Goal: Task Accomplishment & Management: Manage account settings

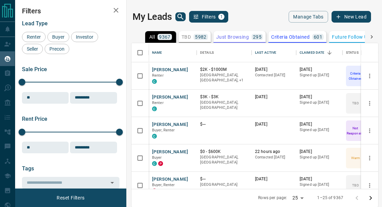
scroll to position [146, 247]
click at [59, 34] on span "Buyer" at bounding box center [58, 36] width 17 height 5
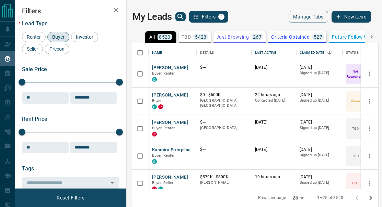
scroll to position [2, 0]
click at [263, 21] on div "My Leads Filters 2 Manage Tabs New Lead" at bounding box center [251, 17] width 238 height 12
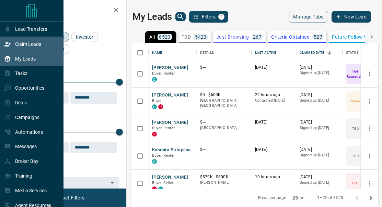
click at [15, 43] on p "Claim Leads" at bounding box center [28, 43] width 26 height 5
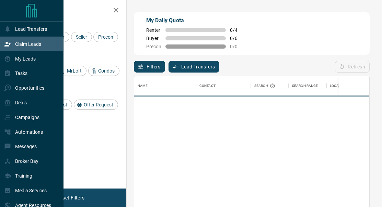
scroll to position [155, 235]
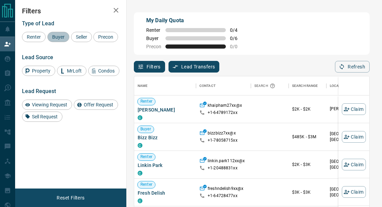
click at [57, 36] on span "Buyer" at bounding box center [58, 36] width 17 height 5
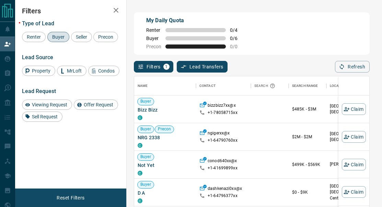
scroll to position [0, 0]
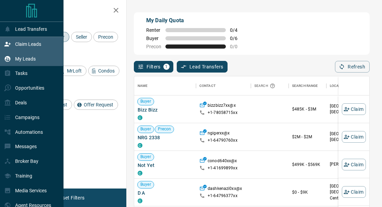
click at [11, 55] on div "My Leads" at bounding box center [20, 58] width 32 height 11
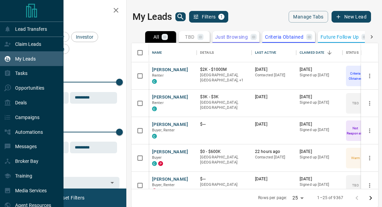
scroll to position [146, 247]
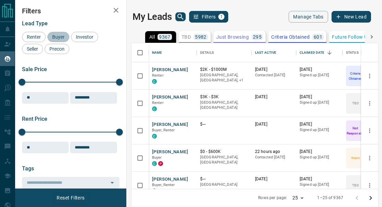
click at [55, 35] on span "Buyer" at bounding box center [58, 36] width 17 height 5
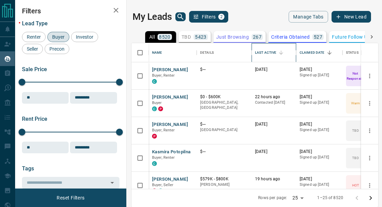
click at [268, 52] on div "Last Active" at bounding box center [265, 52] width 21 height 19
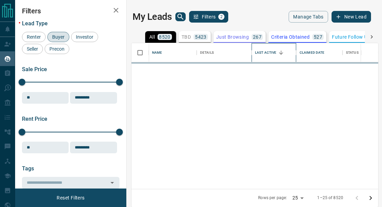
click at [268, 52] on div "Last Active" at bounding box center [265, 52] width 21 height 19
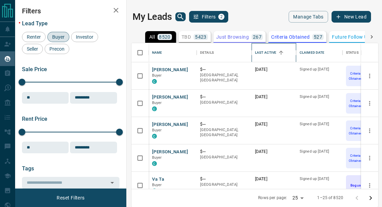
click at [268, 52] on div "Last Active" at bounding box center [265, 52] width 21 height 19
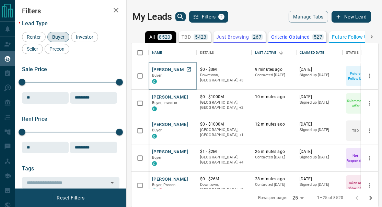
click at [163, 68] on button "[PERSON_NAME]" at bounding box center [170, 70] width 36 height 7
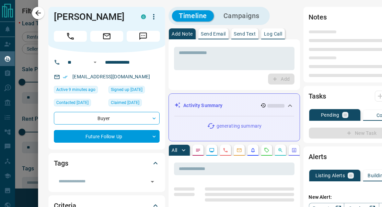
type input "**"
type input "**********"
type input "*"
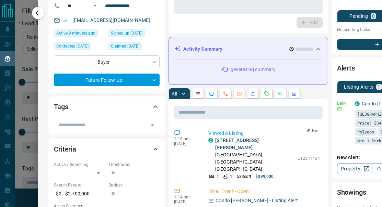
scroll to position [0, 0]
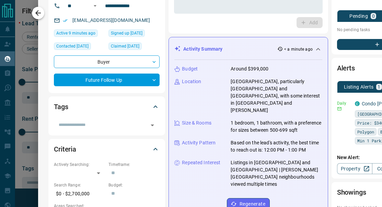
click at [41, 11] on icon "button" at bounding box center [38, 13] width 8 height 8
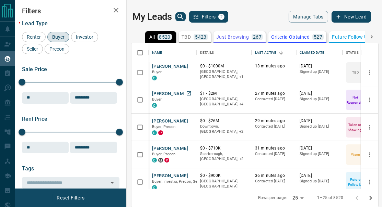
scroll to position [60, 0]
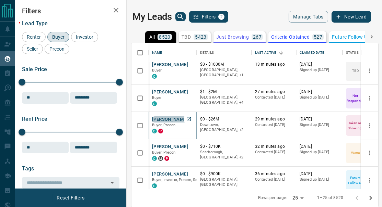
click at [173, 119] on button "[PERSON_NAME]" at bounding box center [170, 120] width 36 height 7
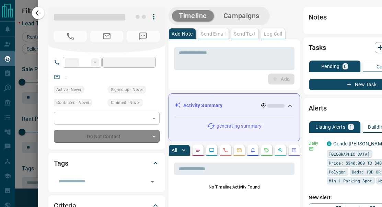
type input "**"
type input "**********"
type input "*"
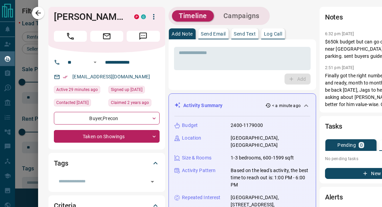
scroll to position [0, 0]
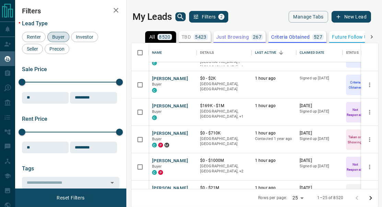
scroll to position [212, 0]
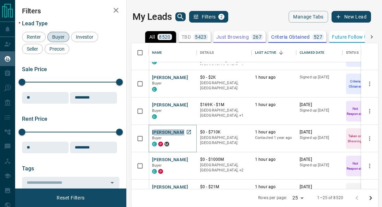
click at [172, 130] on button "[PERSON_NAME]" at bounding box center [170, 133] width 36 height 7
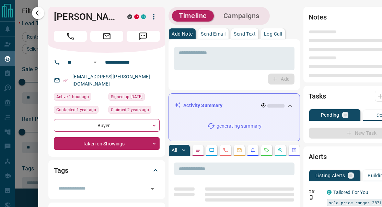
type input "**"
type input "**********"
type input "*"
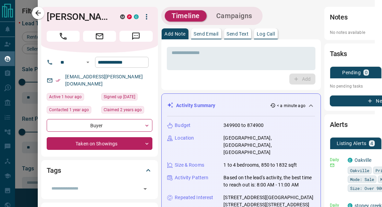
scroll to position [0, 7]
click at [44, 13] on button "button" at bounding box center [38, 13] width 12 height 12
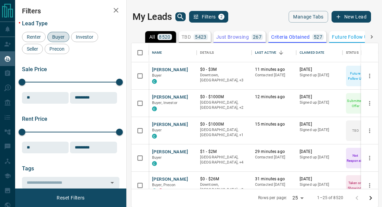
scroll to position [0, 0]
